Goal: Navigation & Orientation: Find specific page/section

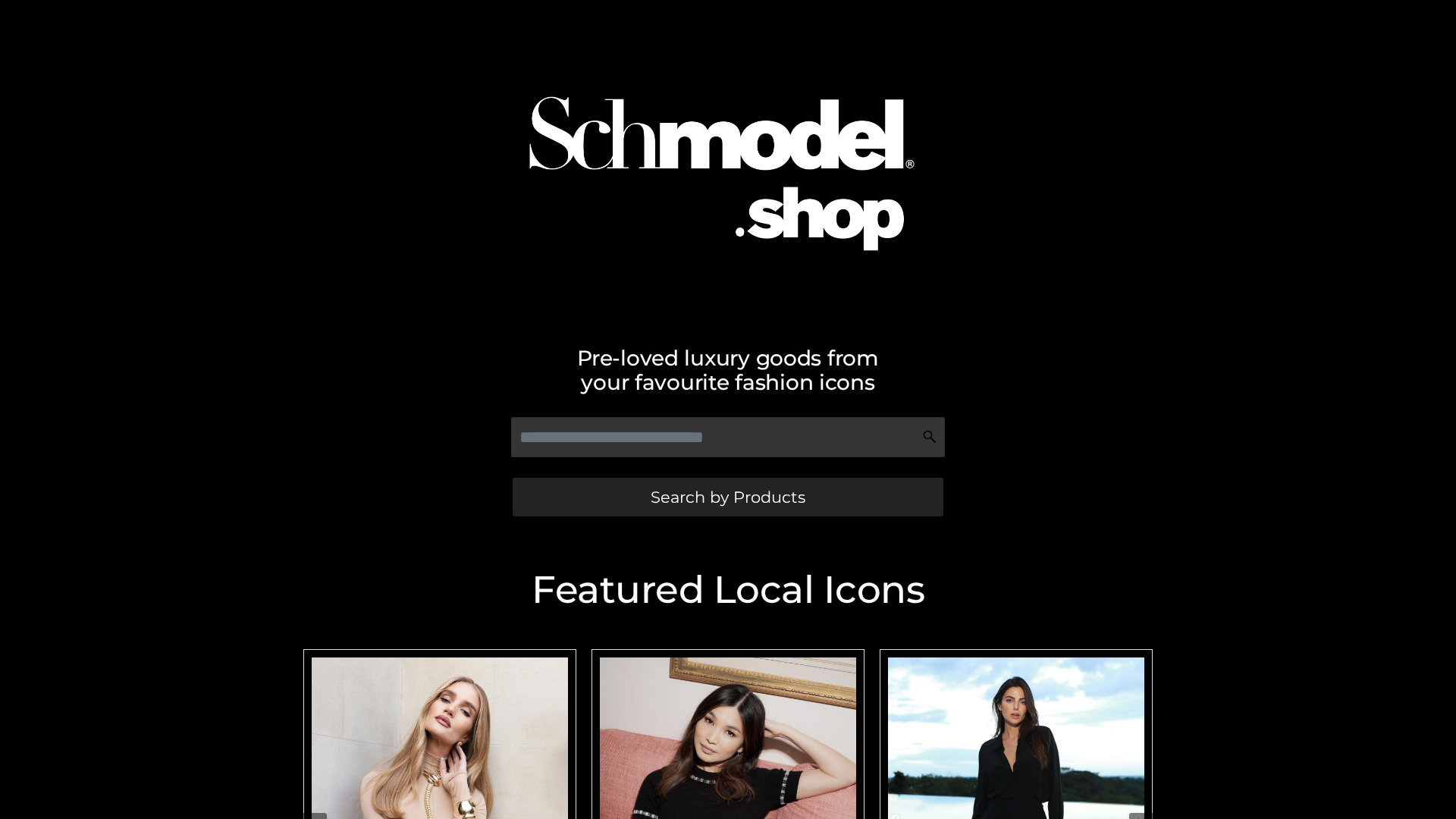
click at [727, 496] on span "Search by Products" at bounding box center [728, 496] width 154 height 16
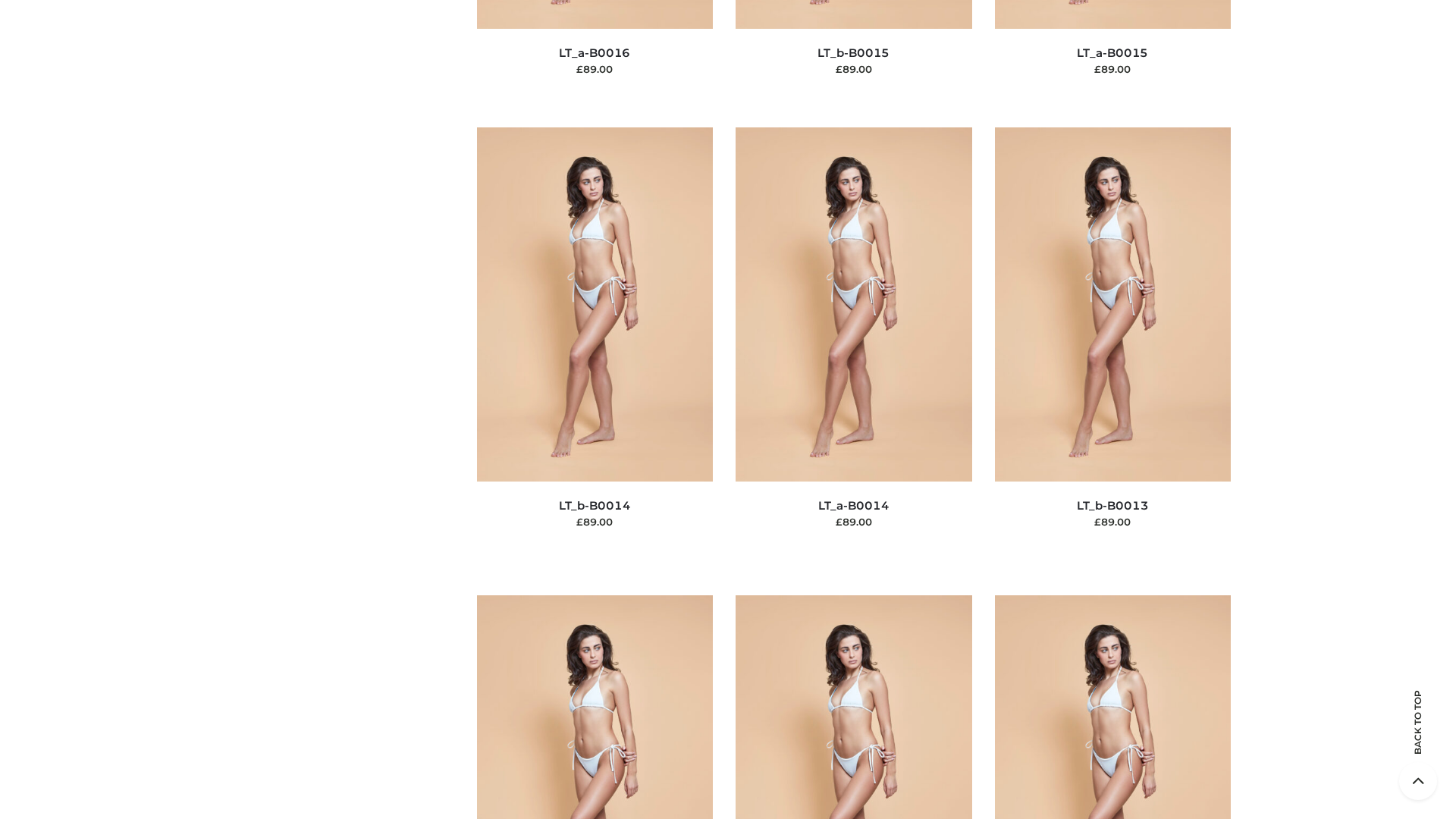
scroll to position [5394, 0]
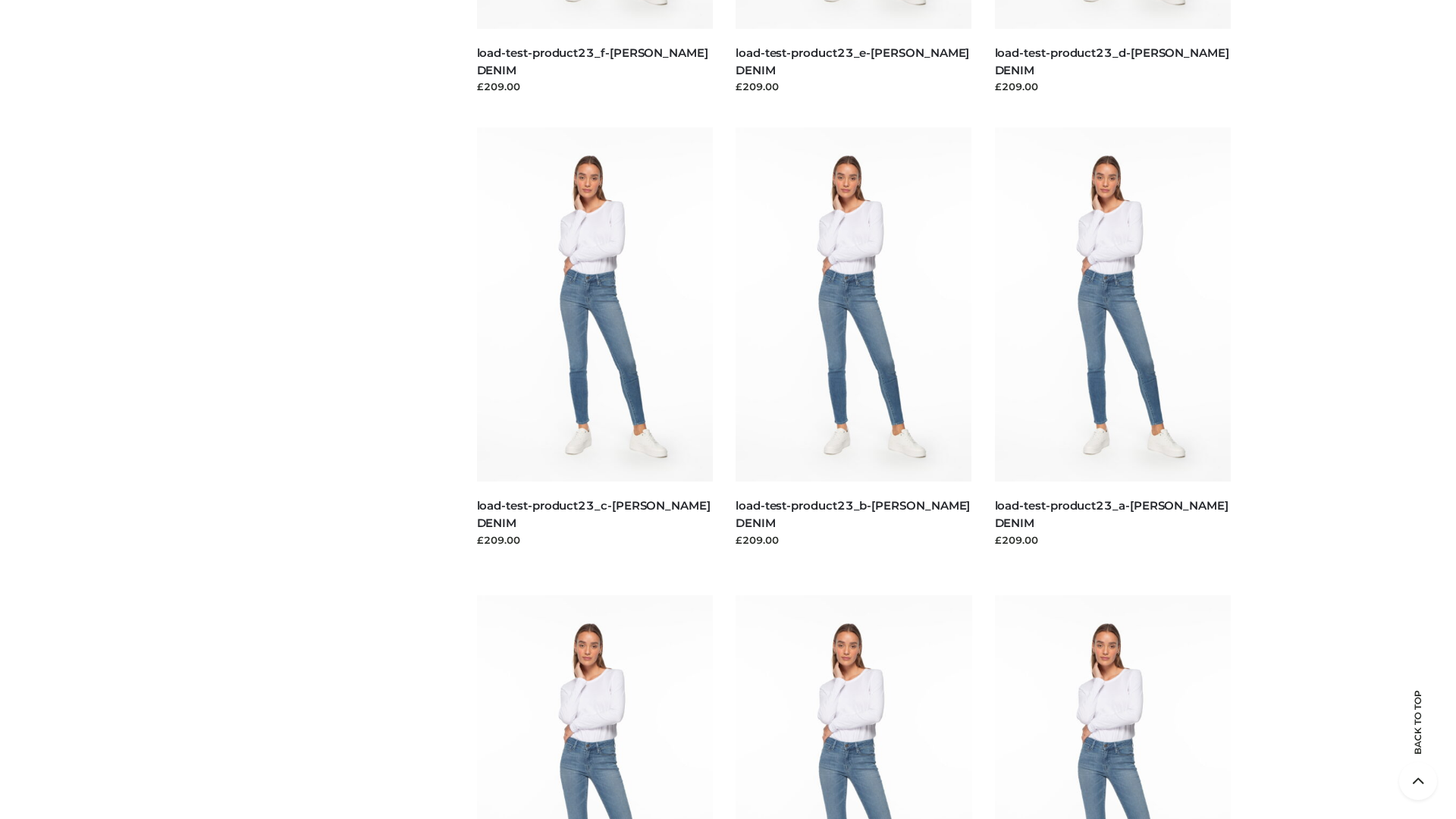
scroll to position [1330, 0]
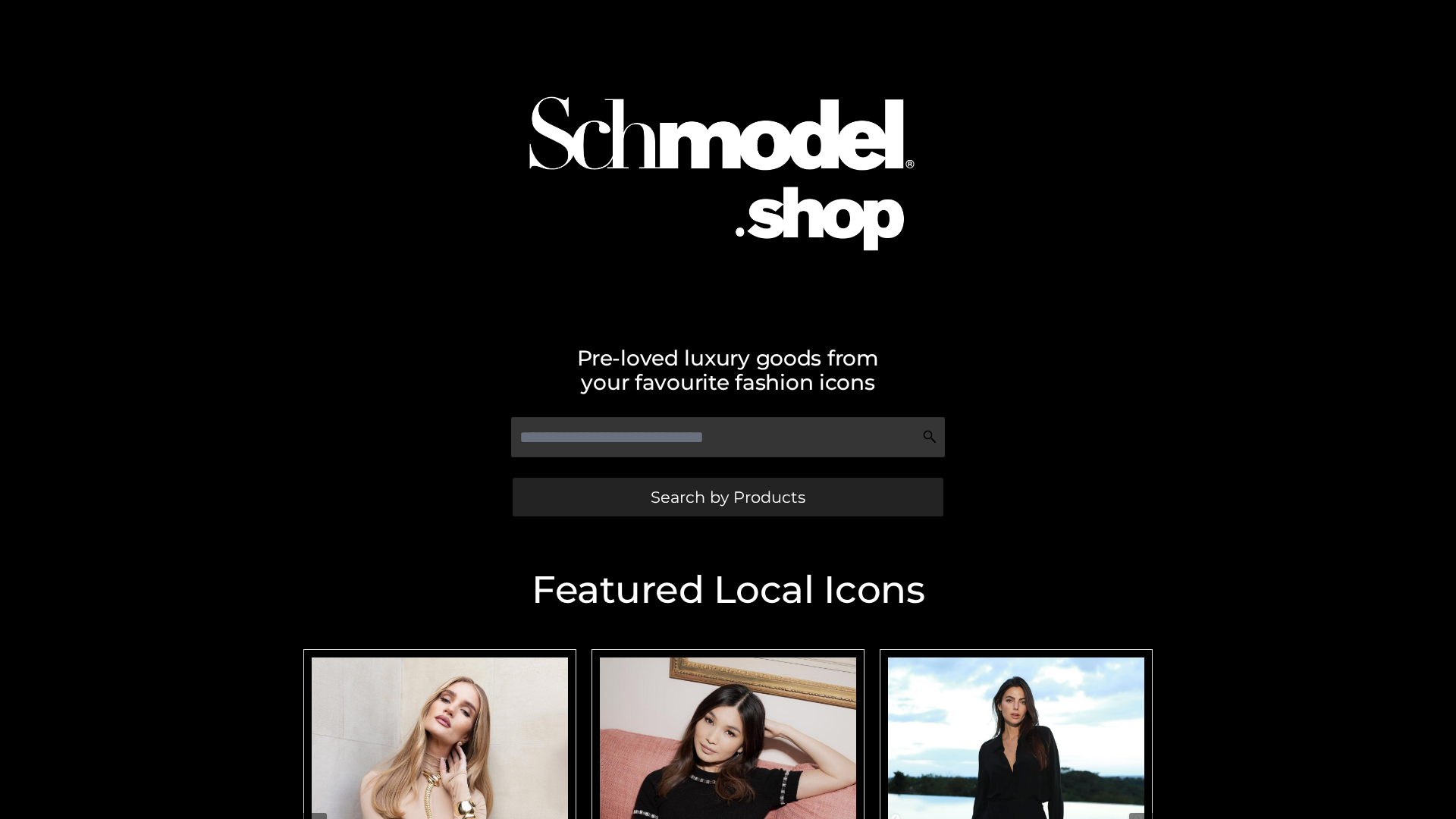
click at [727, 496] on span "Search by Products" at bounding box center [728, 496] width 154 height 16
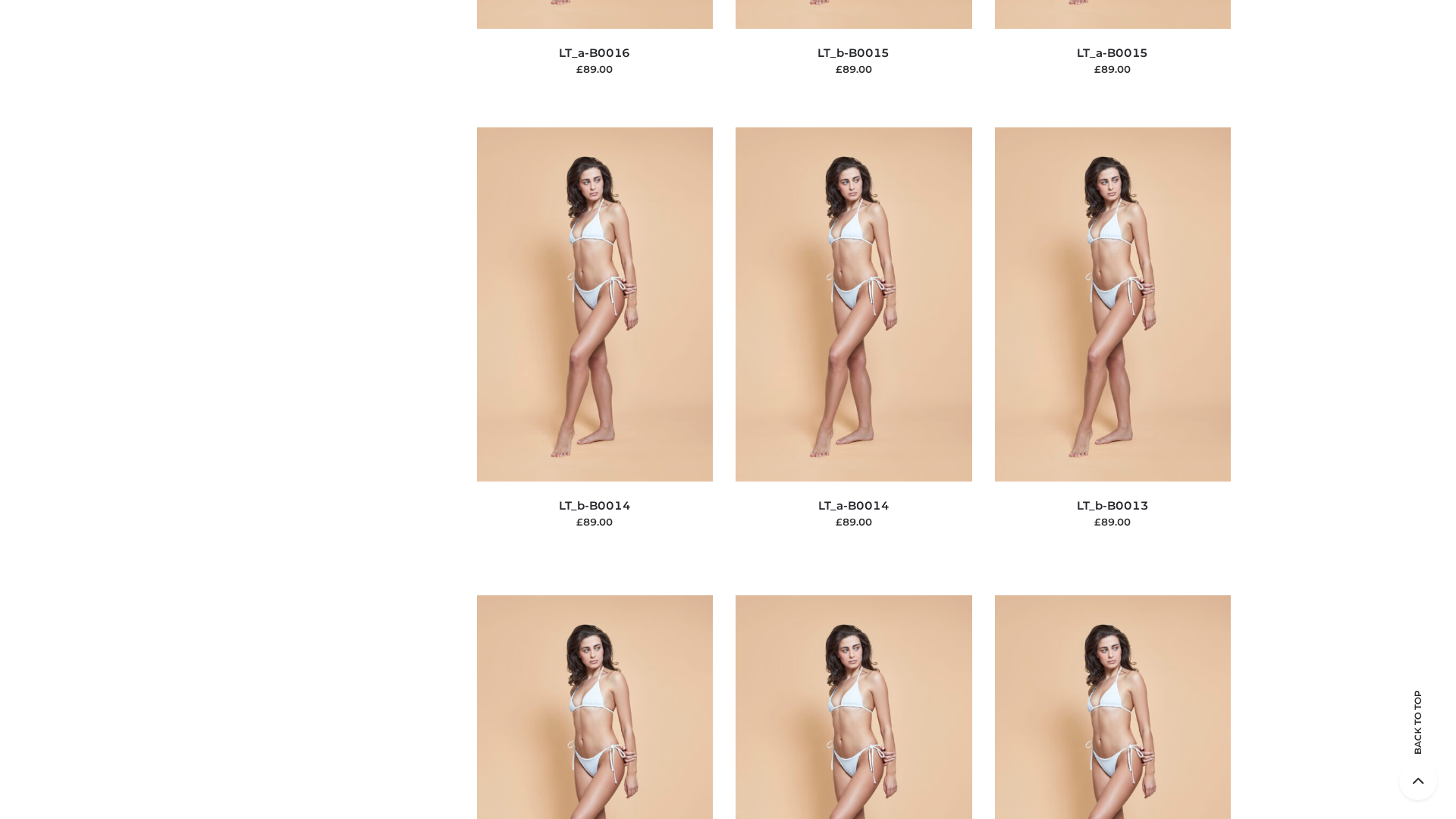
scroll to position [5394, 0]
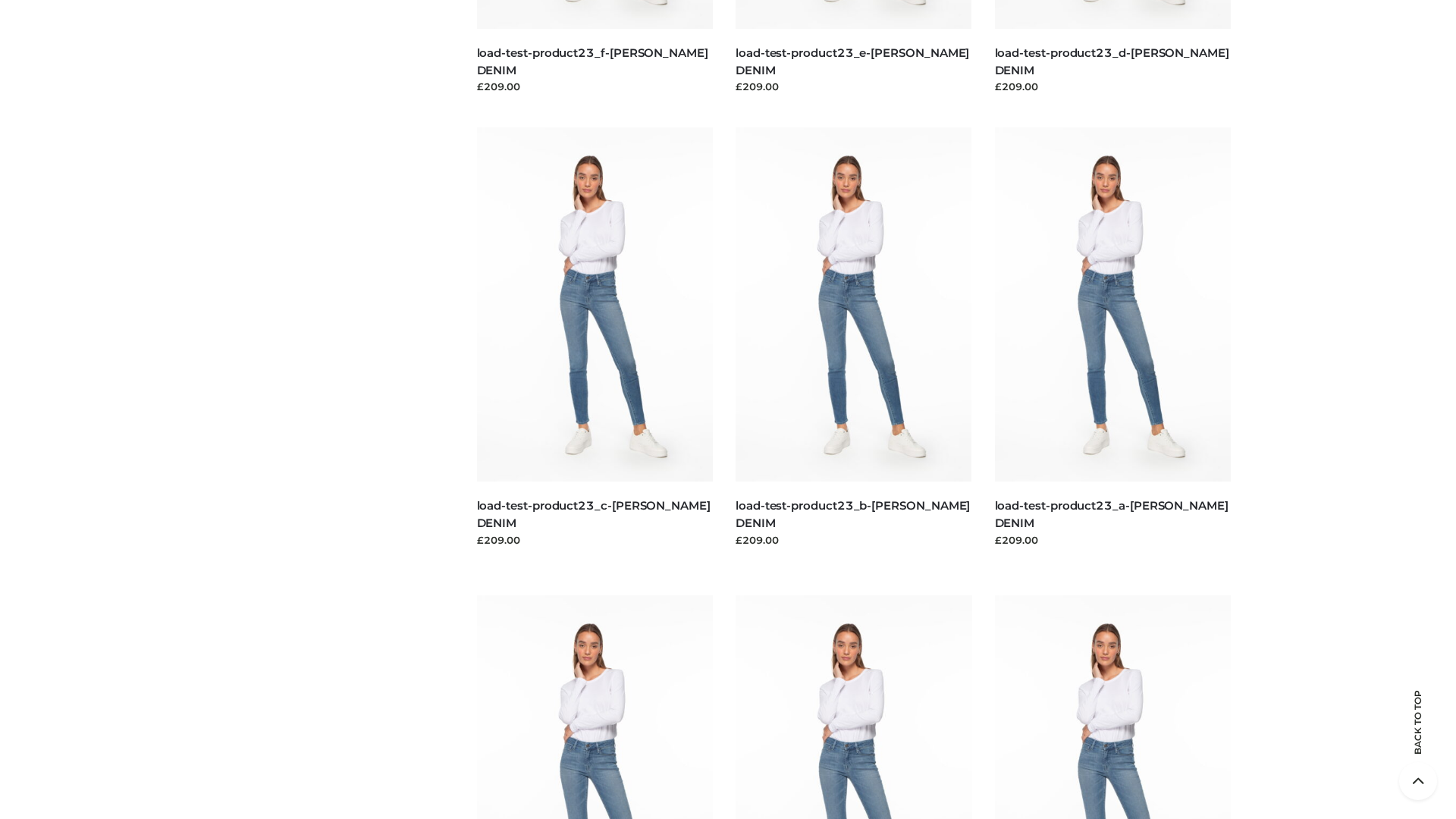
scroll to position [1330, 0]
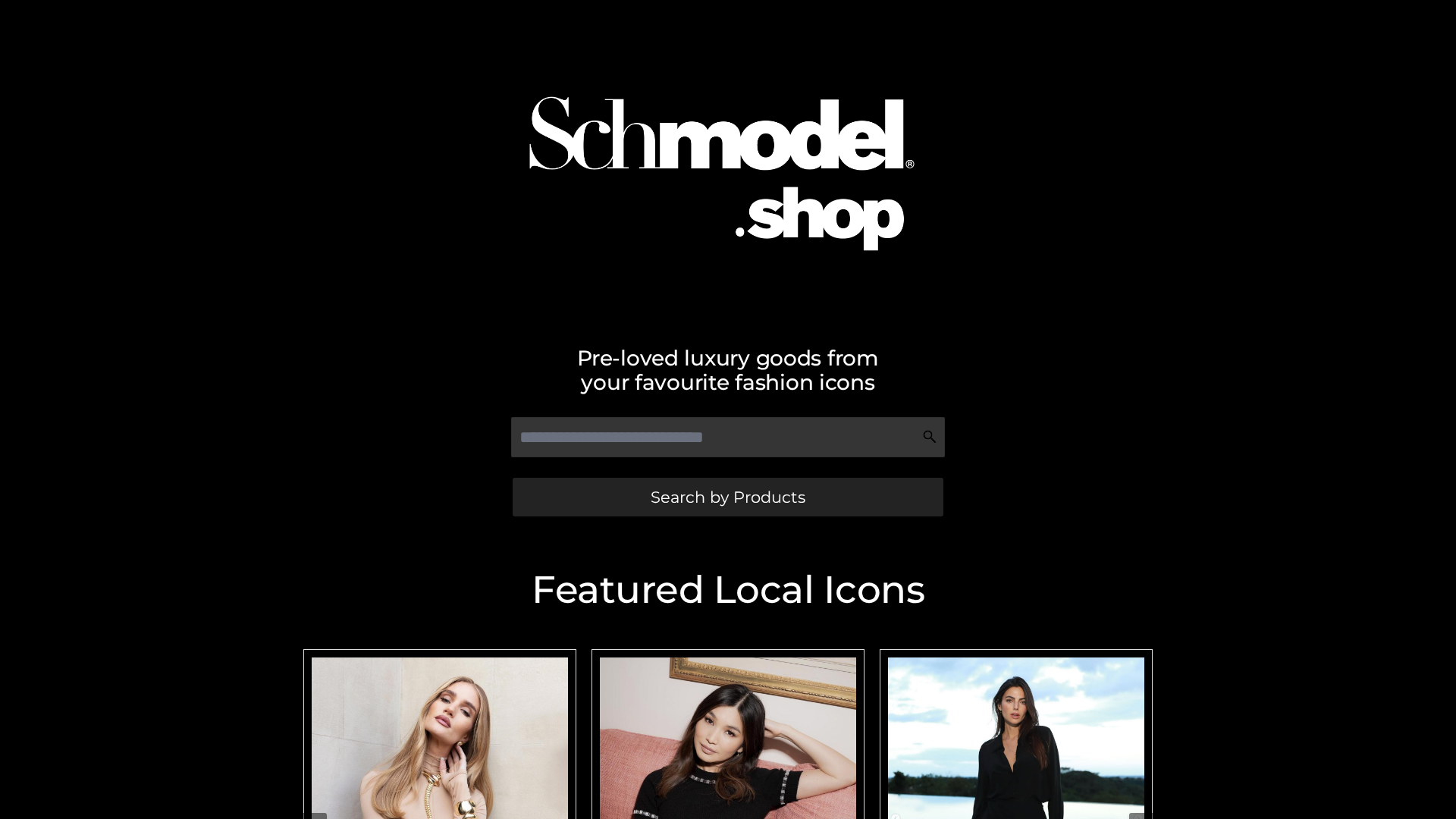
click at [727, 496] on span "Search by Products" at bounding box center [728, 496] width 154 height 16
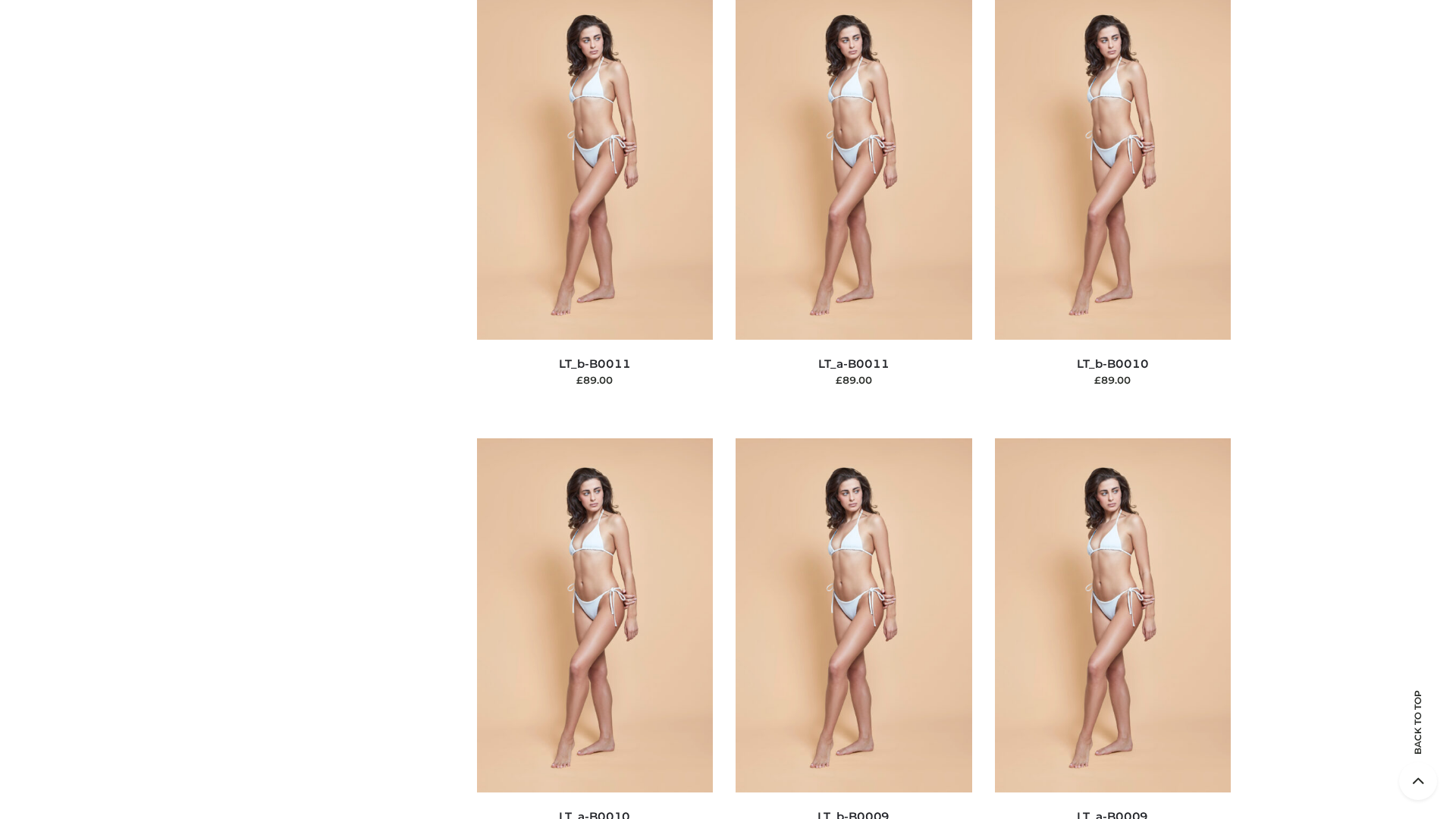
scroll to position [6810, 0]
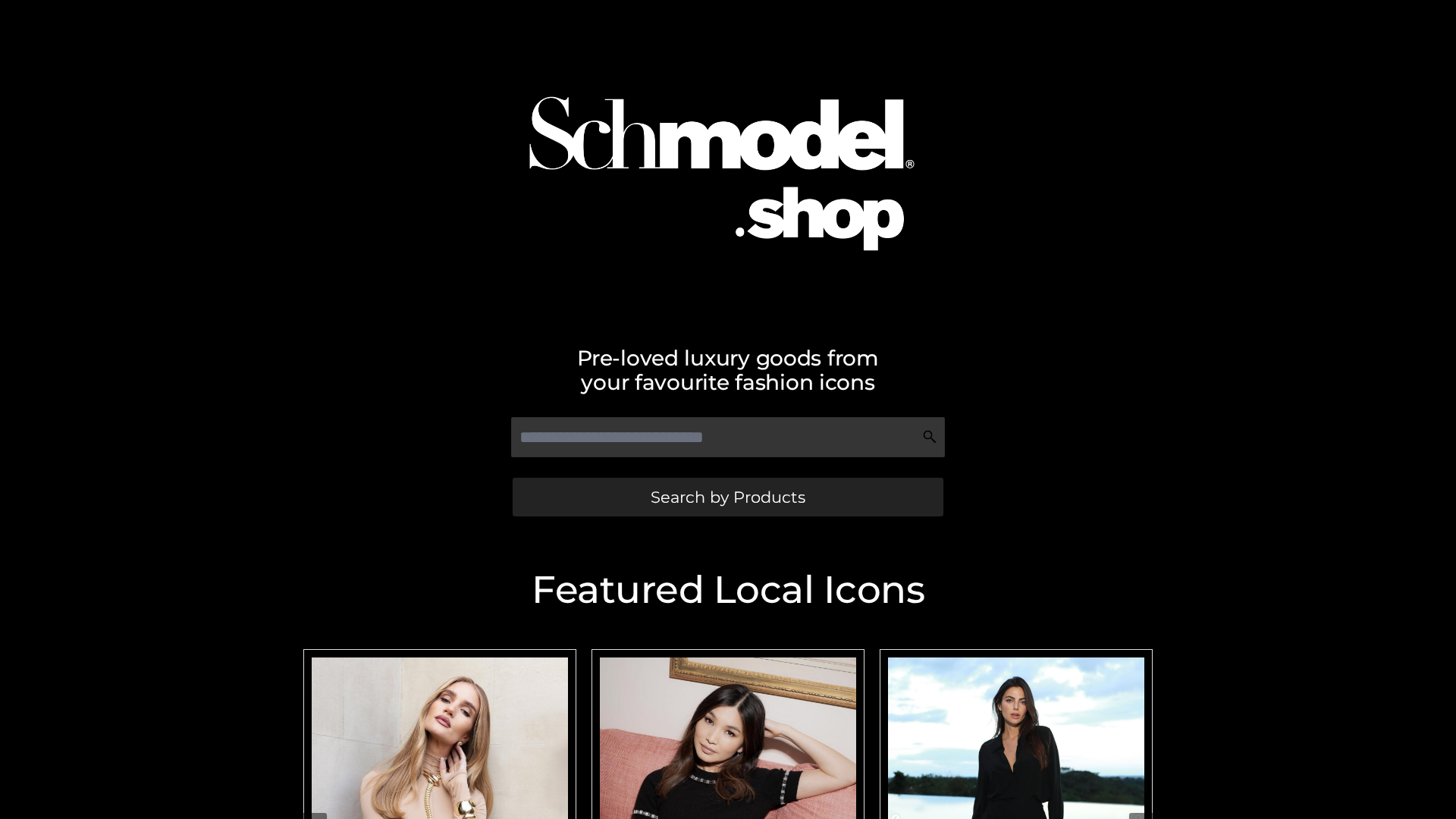
click at [727, 496] on span "Search by Products" at bounding box center [728, 496] width 154 height 16
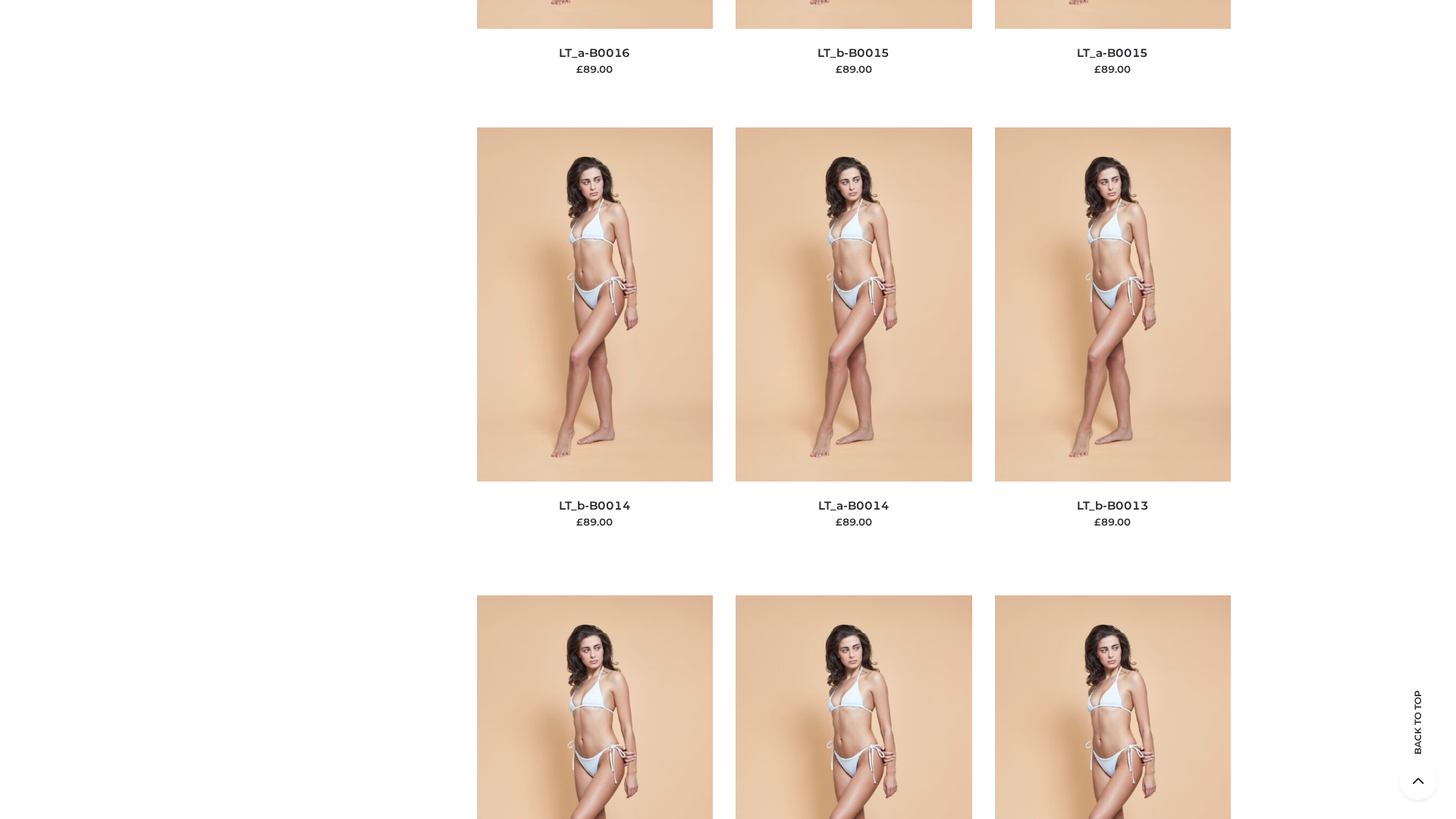
scroll to position [5394, 0]
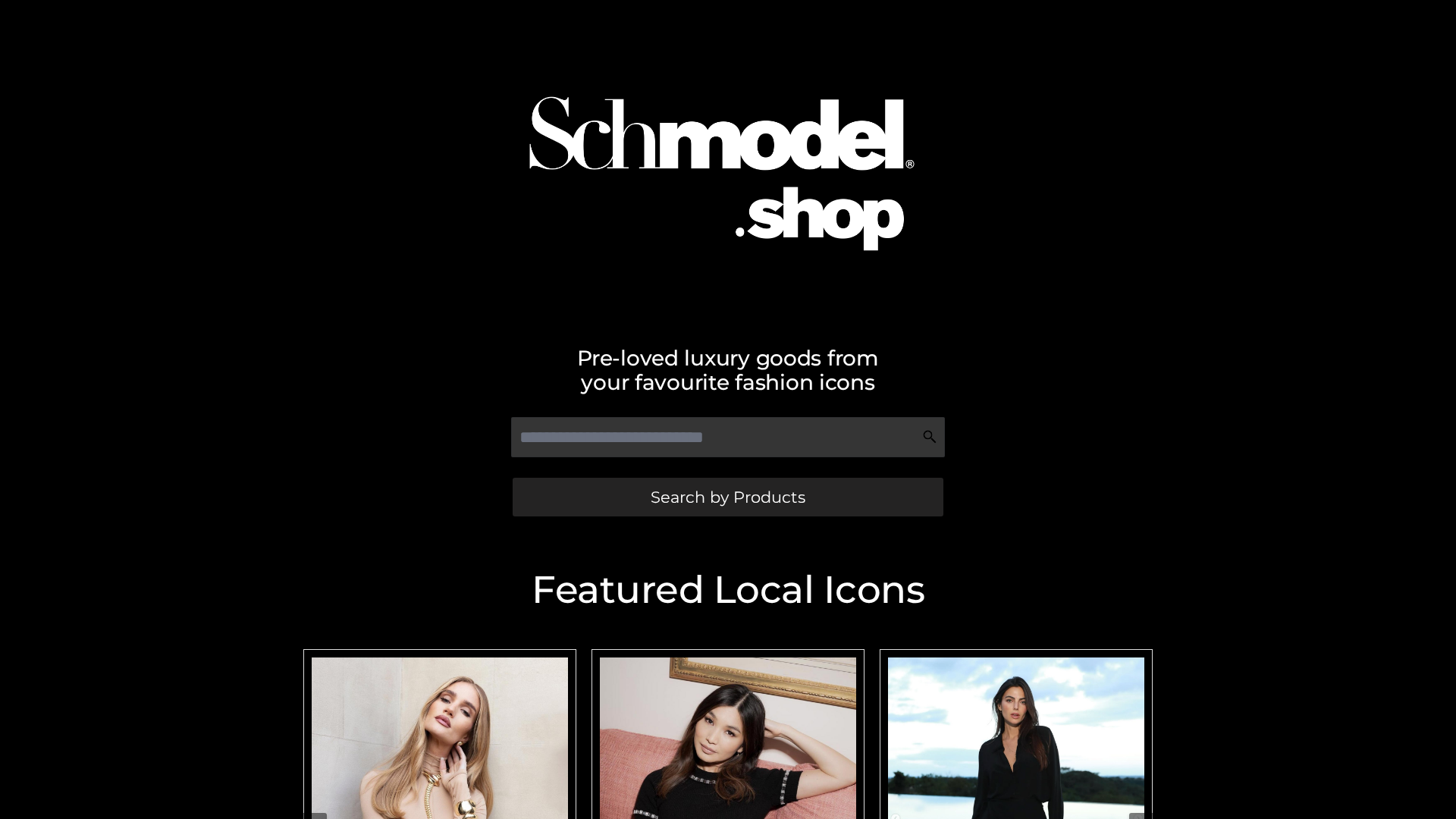
click at [727, 496] on span "Search by Products" at bounding box center [728, 496] width 154 height 16
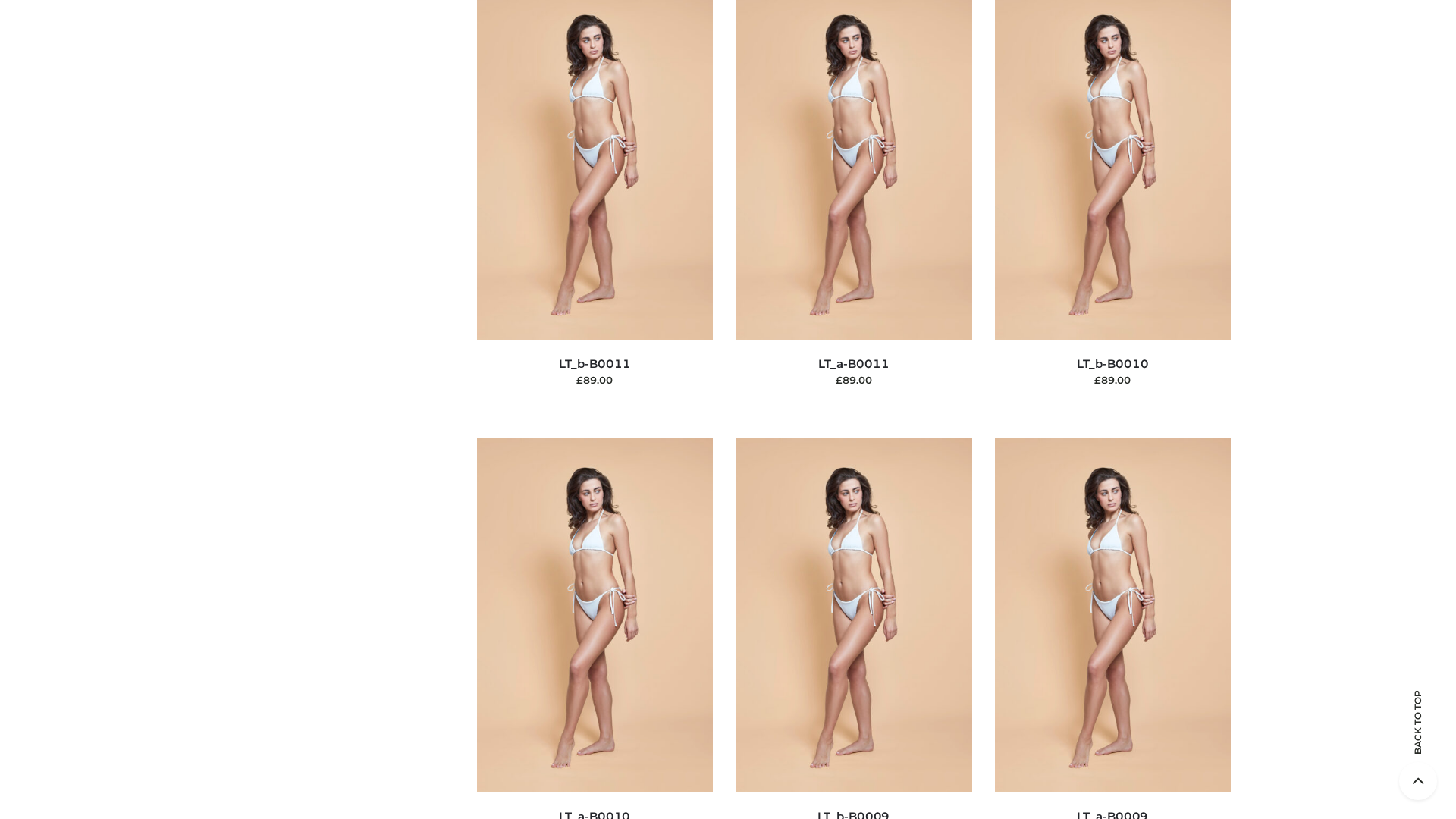
scroll to position [6810, 0]
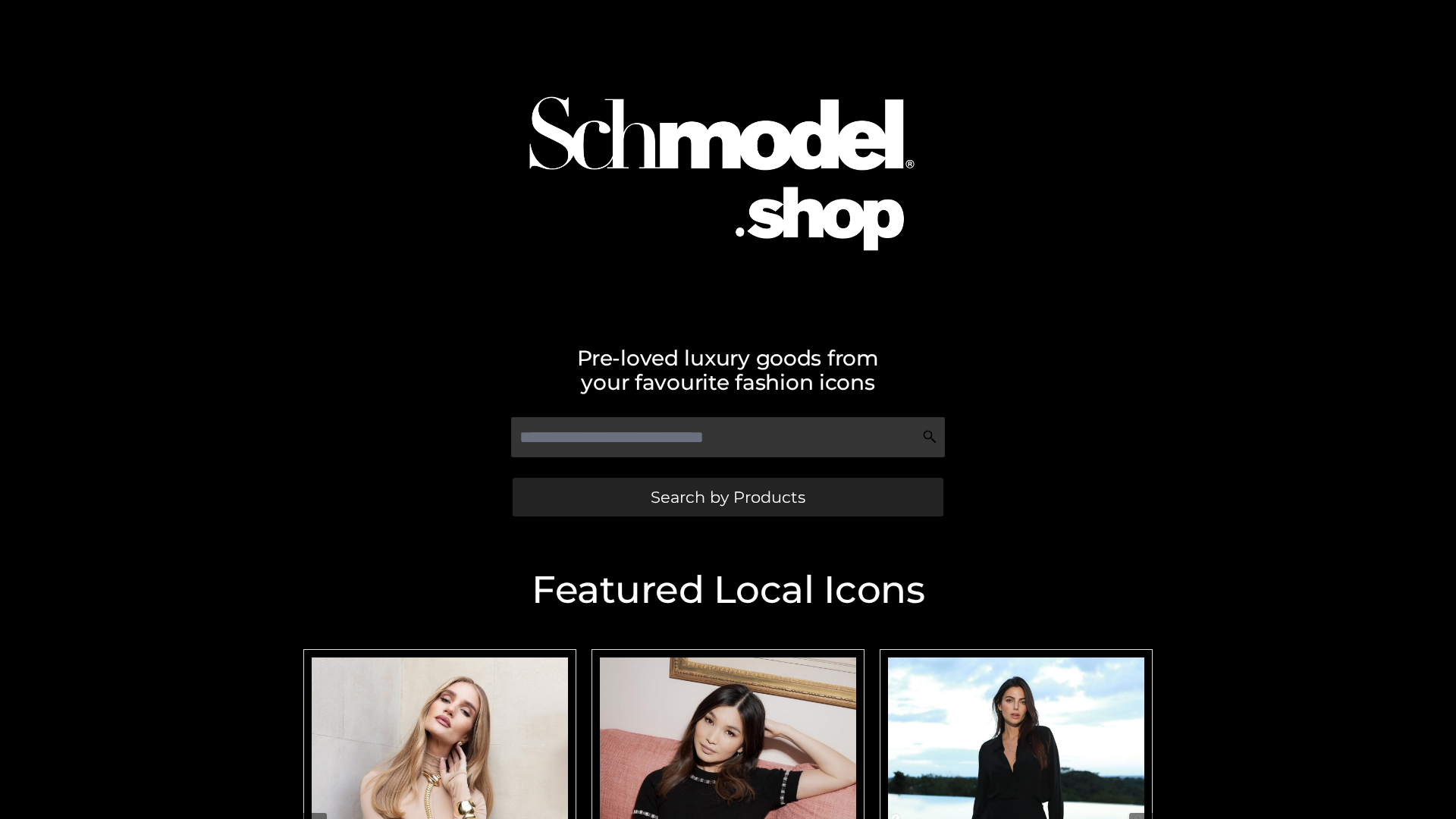
click at [727, 496] on span "Search by Products" at bounding box center [728, 496] width 154 height 16
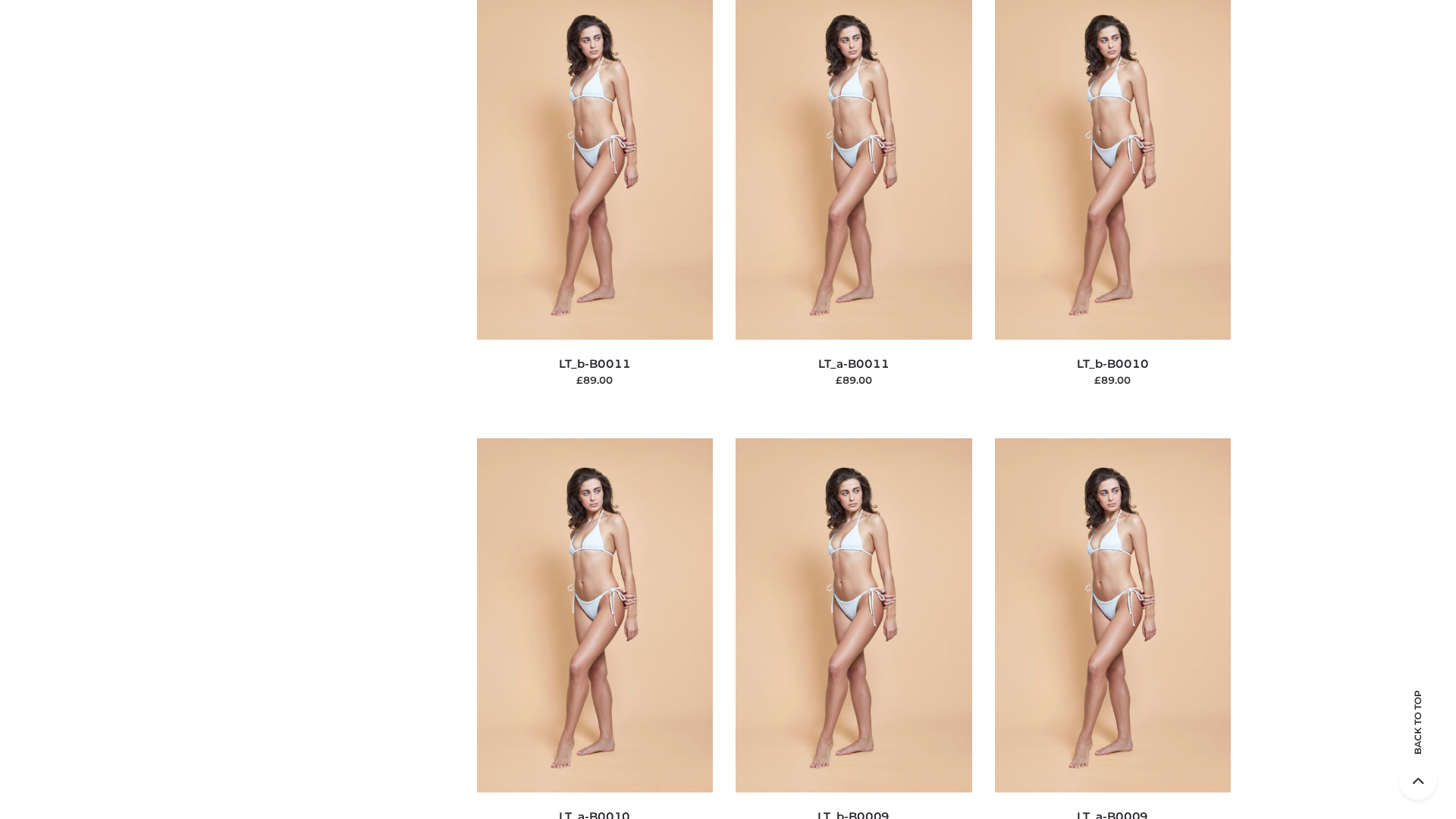
scroll to position [6810, 0]
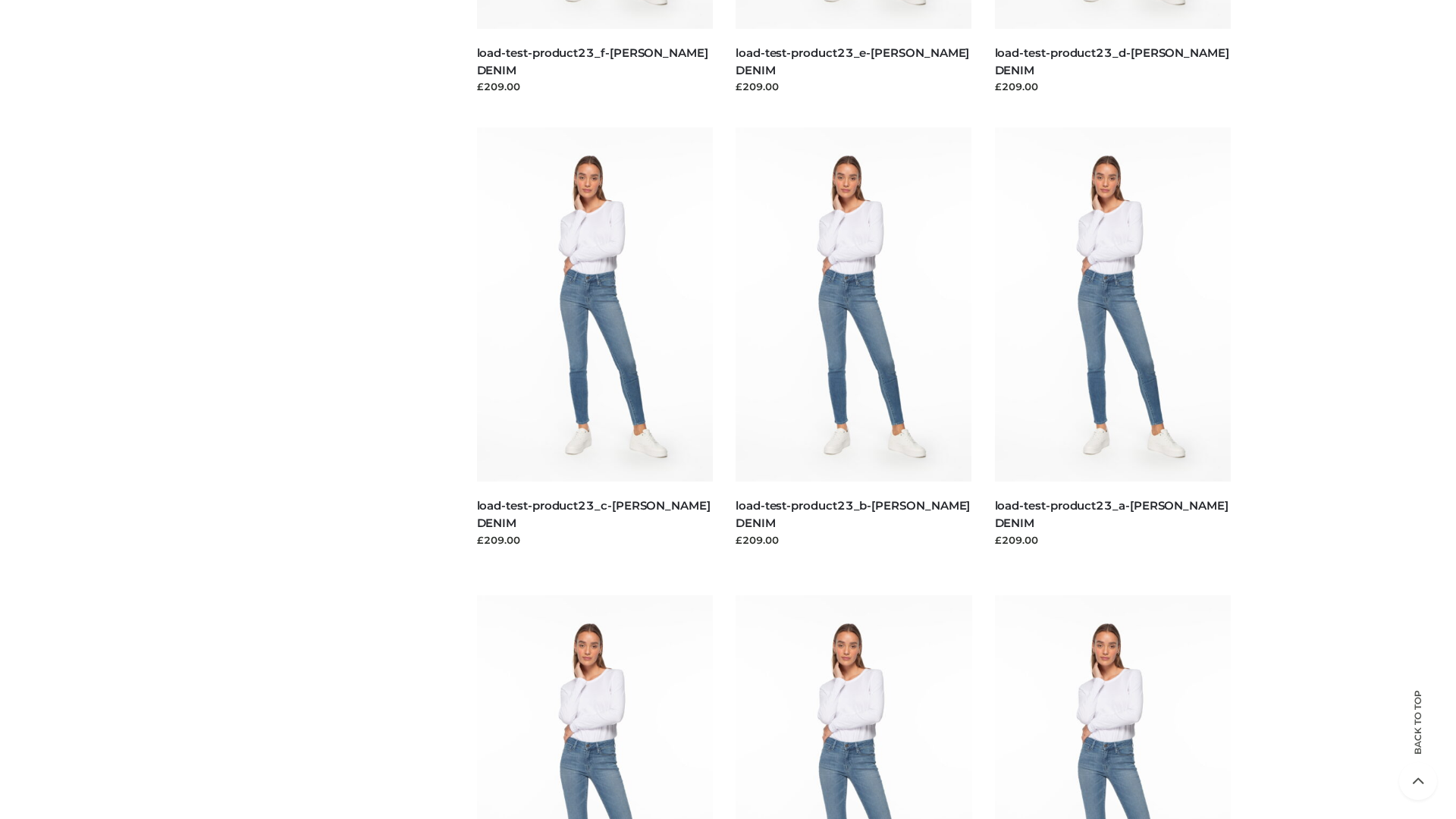
scroll to position [1330, 0]
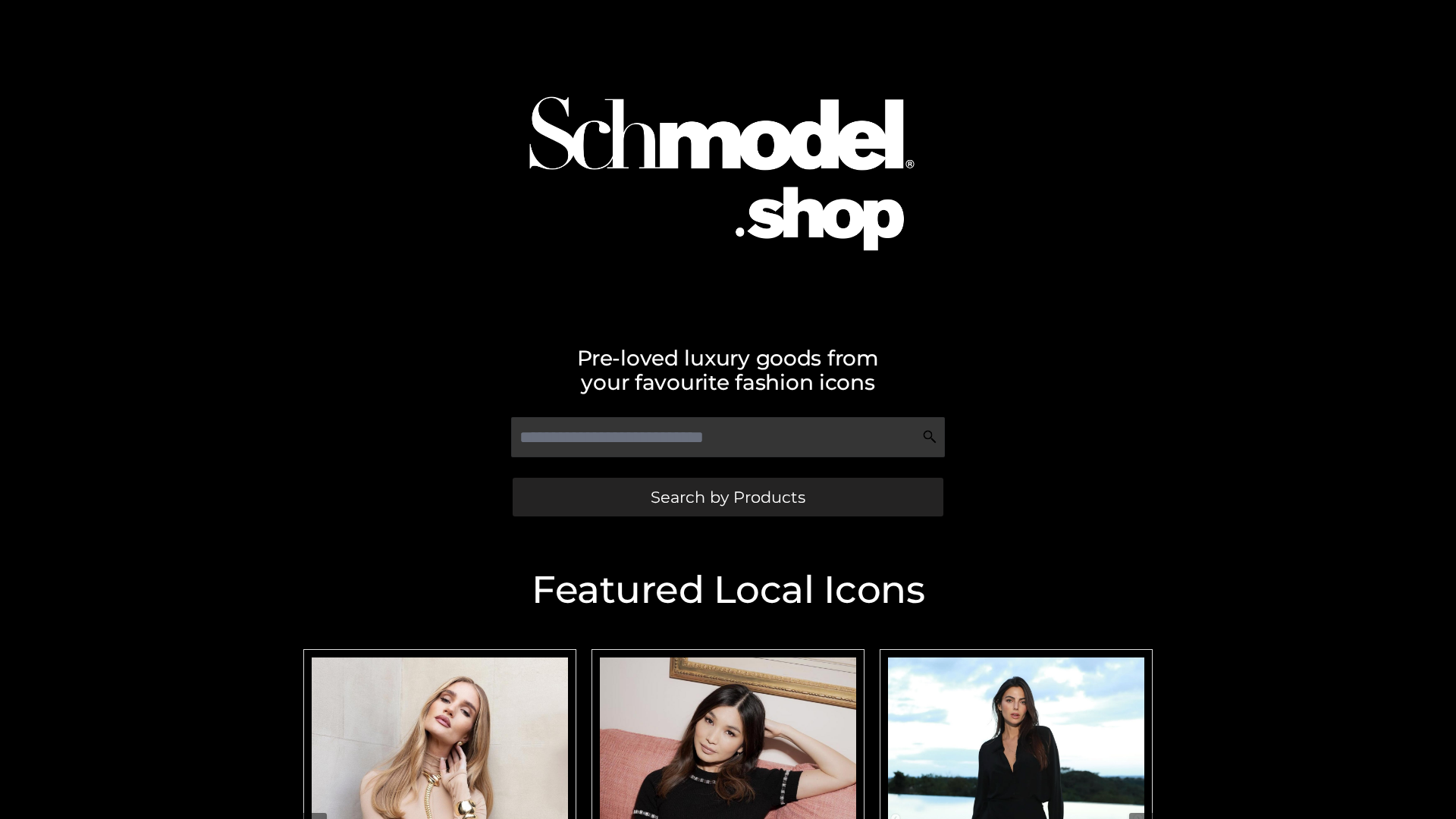
click at [727, 496] on span "Search by Products" at bounding box center [728, 496] width 154 height 16
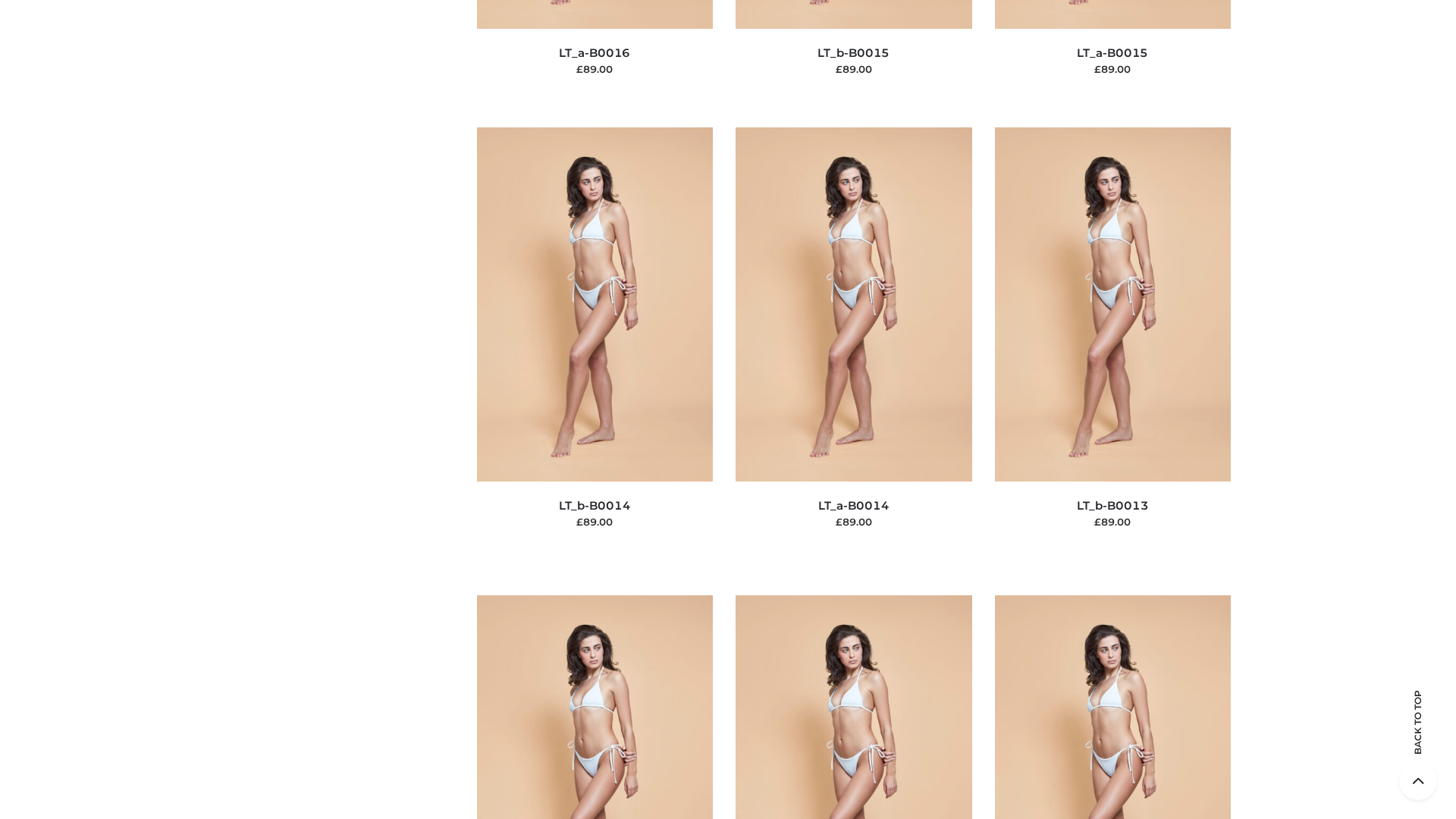
scroll to position [5394, 0]
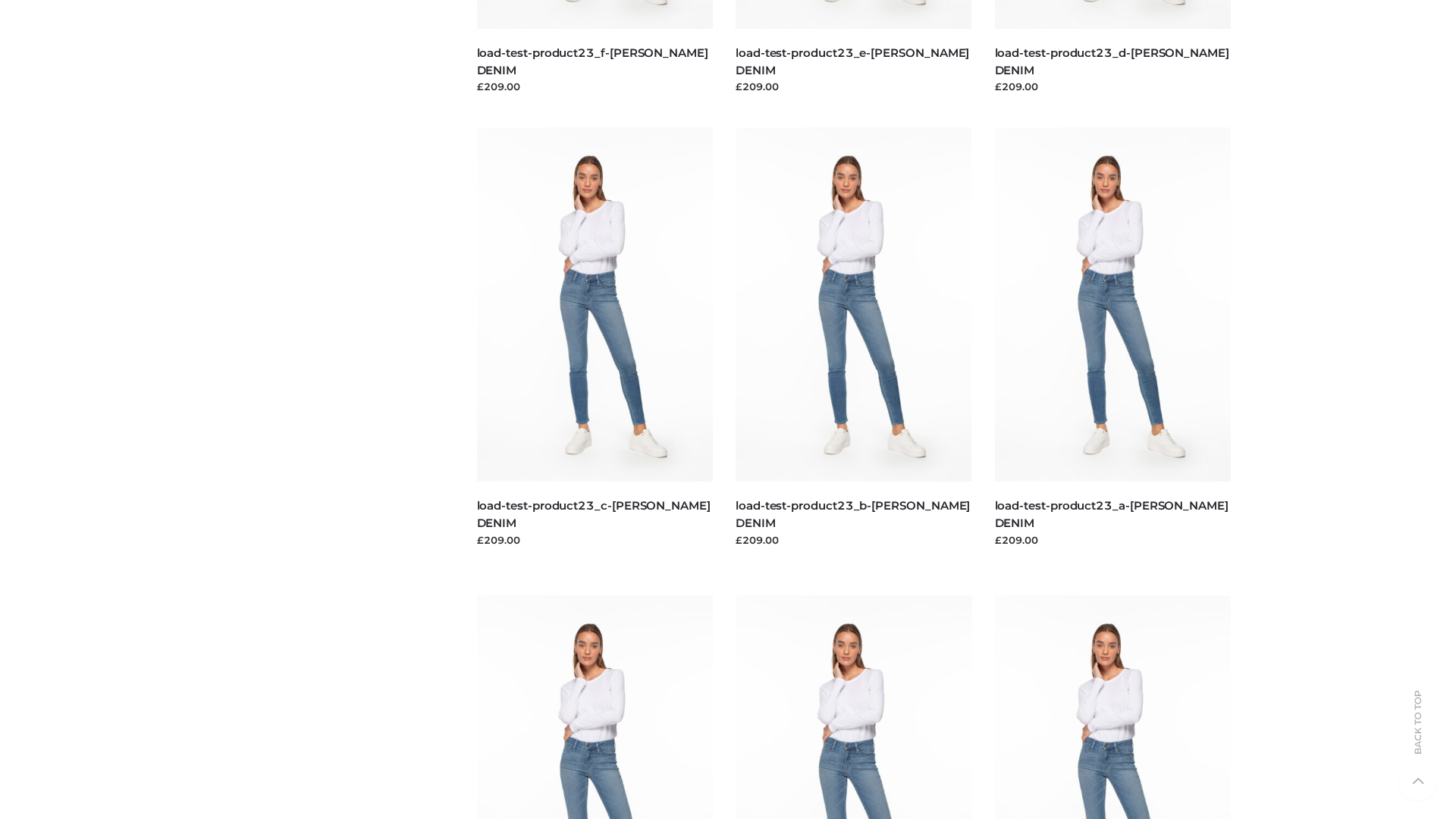
scroll to position [1330, 0]
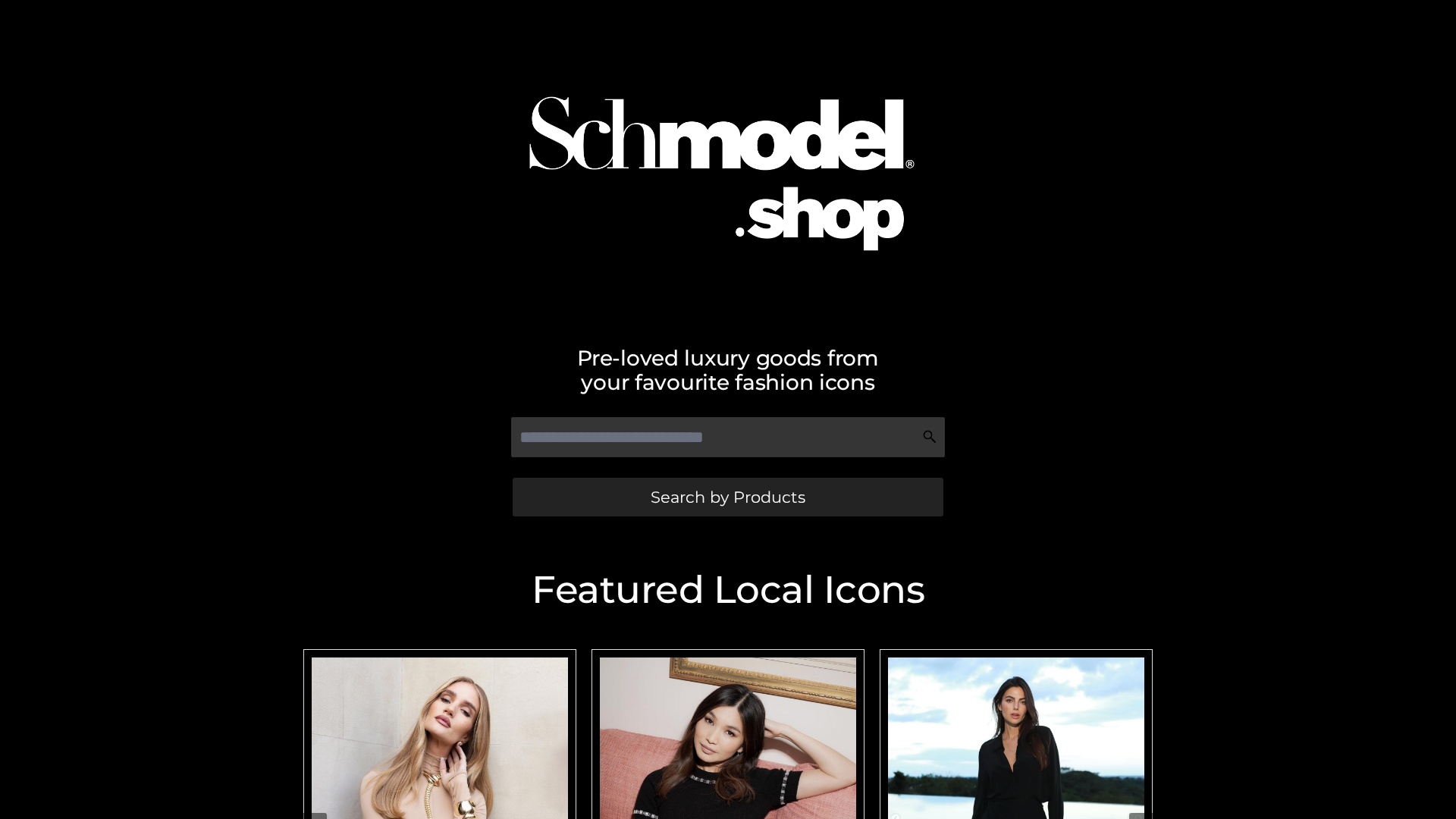
click at [727, 496] on span "Search by Products" at bounding box center [728, 496] width 154 height 16
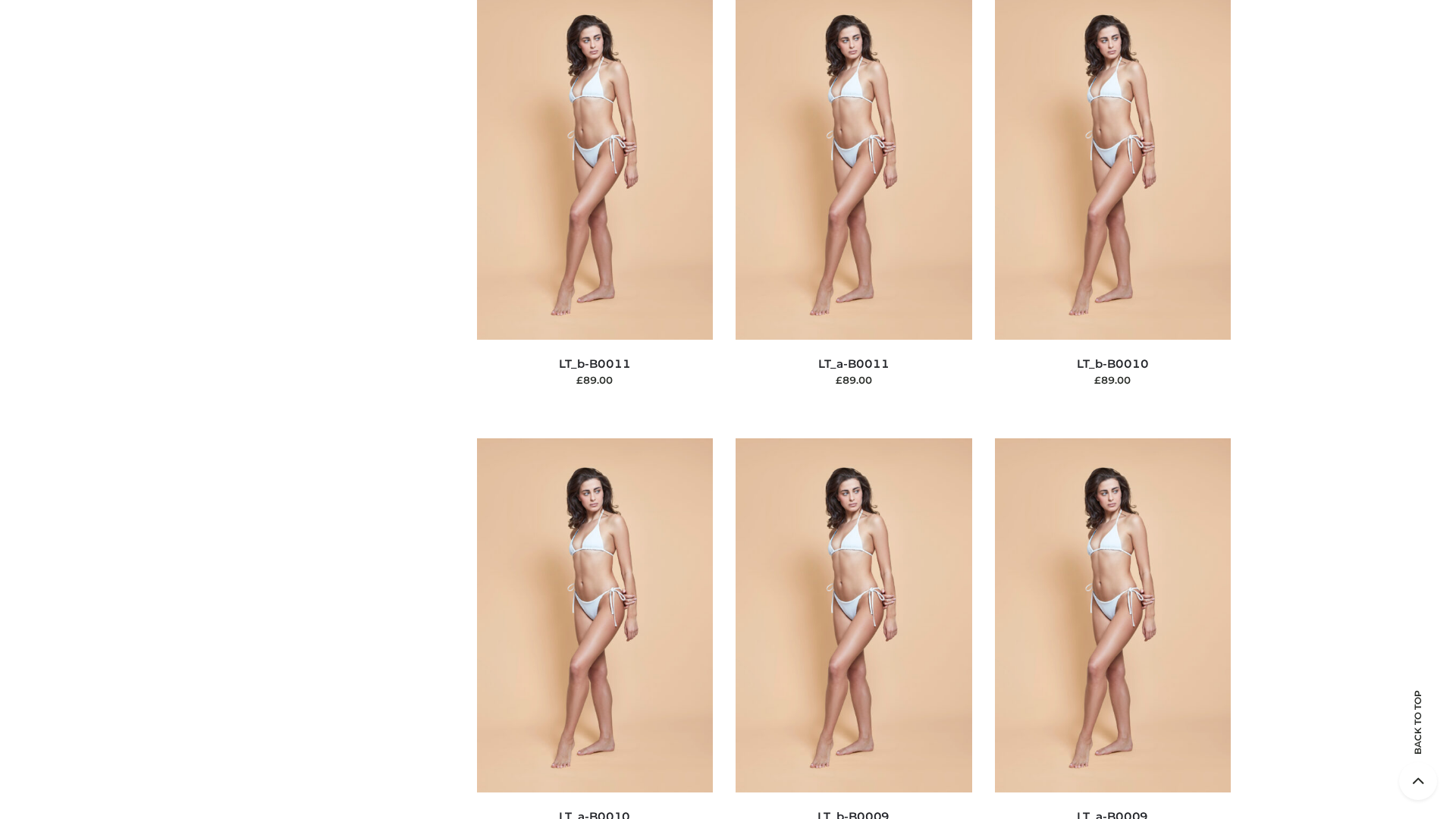
scroll to position [6810, 0]
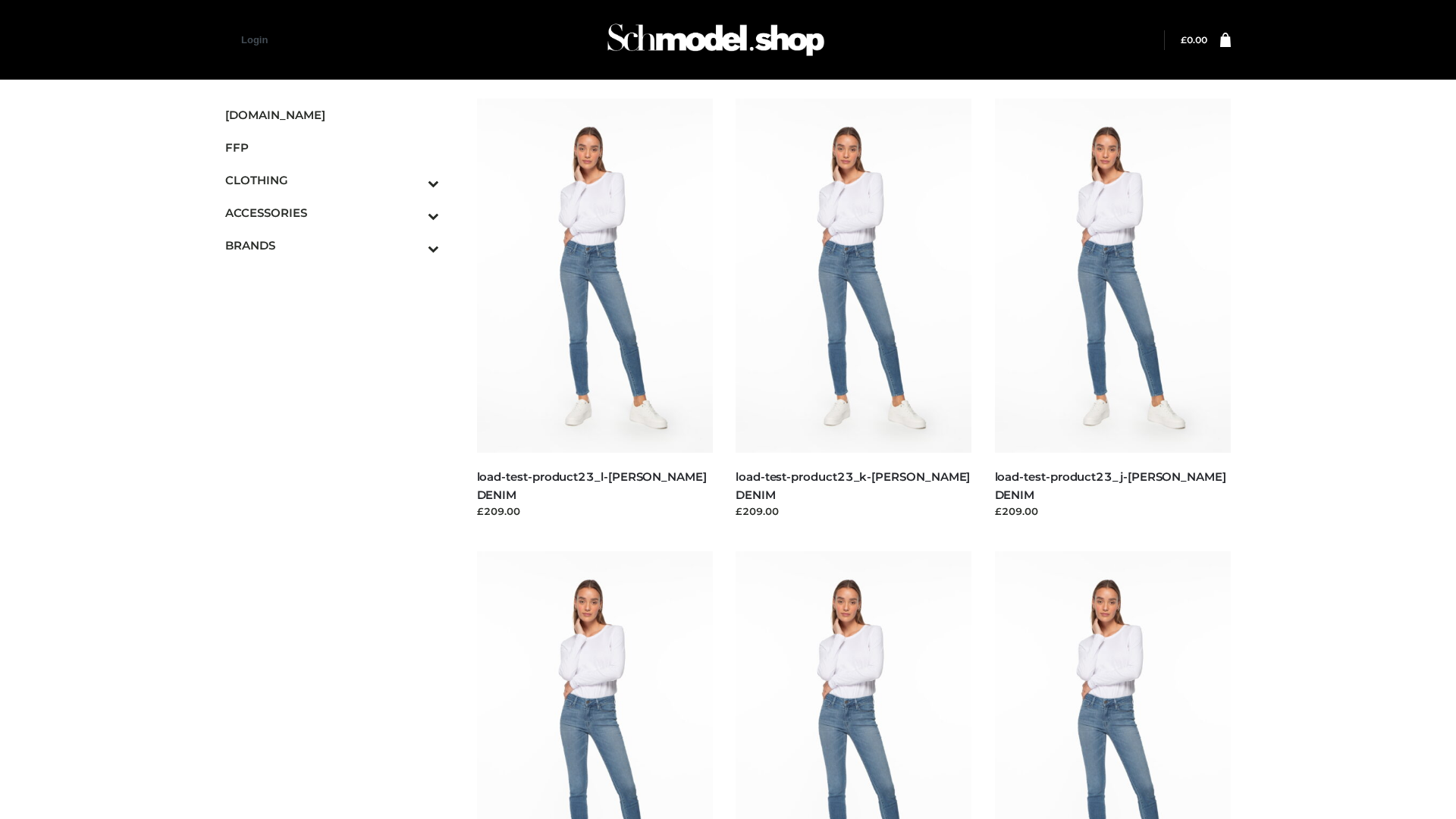
scroll to position [1330, 0]
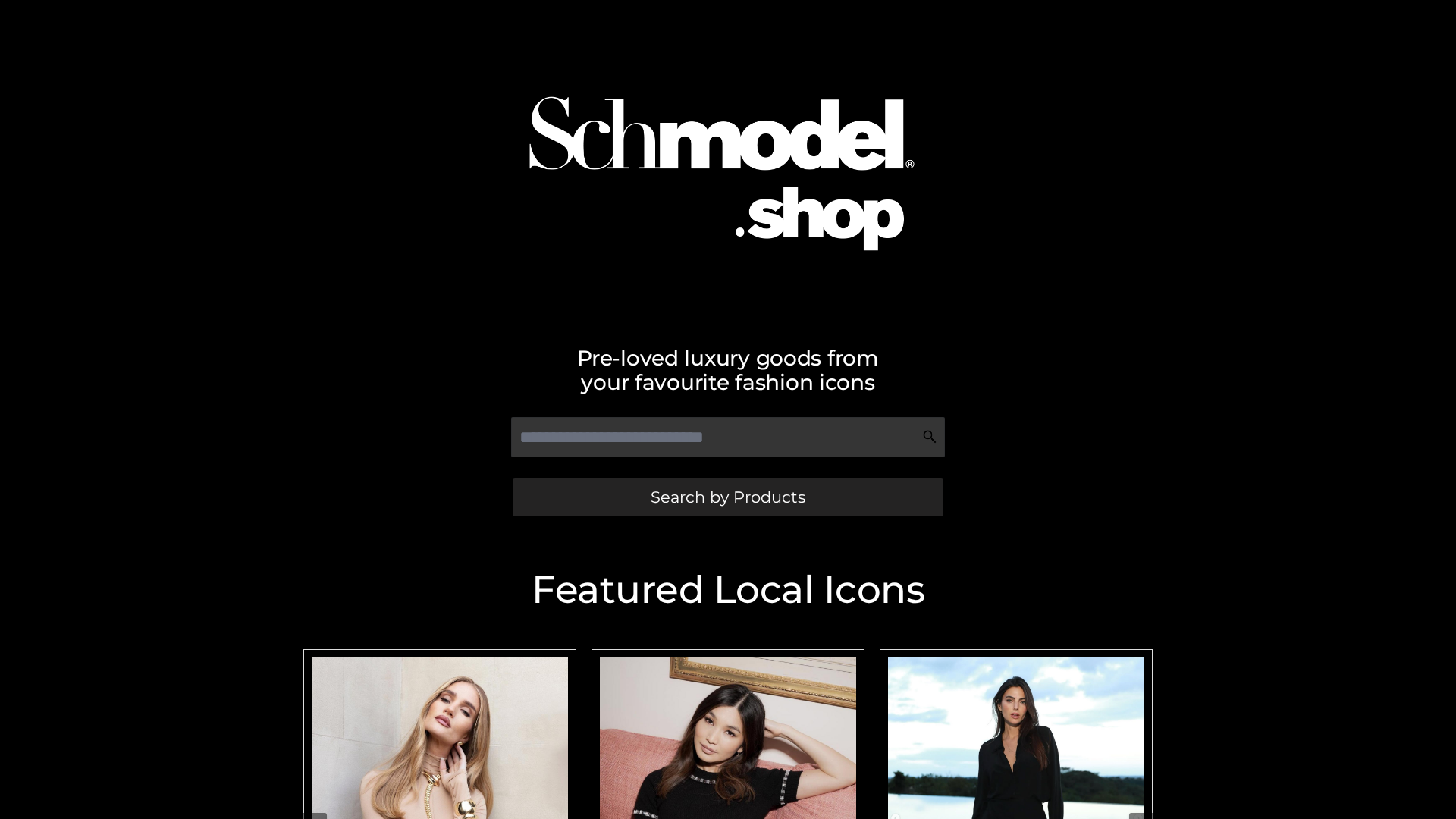
click at [727, 496] on span "Search by Products" at bounding box center [728, 496] width 154 height 16
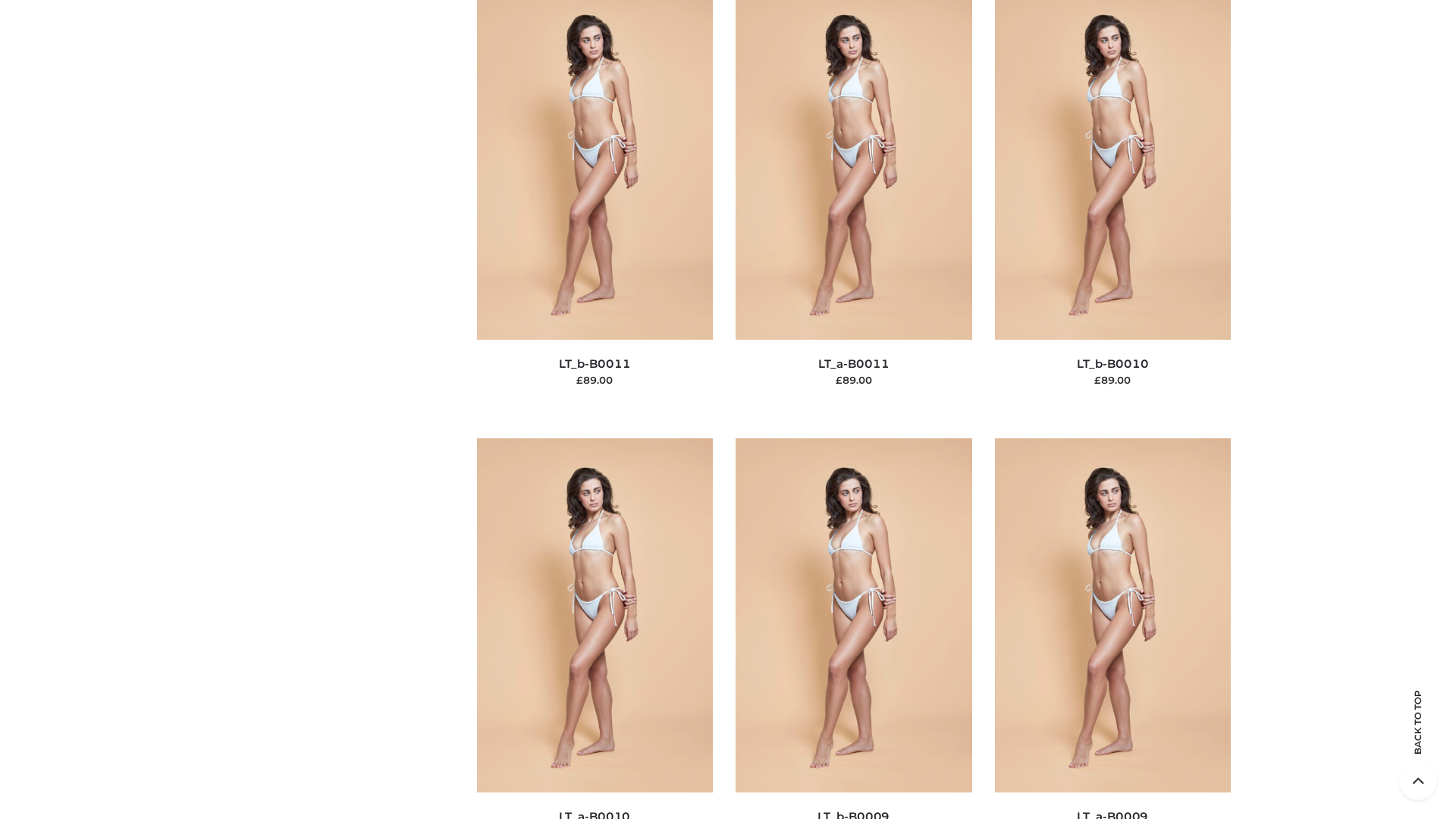
scroll to position [6810, 0]
